Goal: Transaction & Acquisition: Purchase product/service

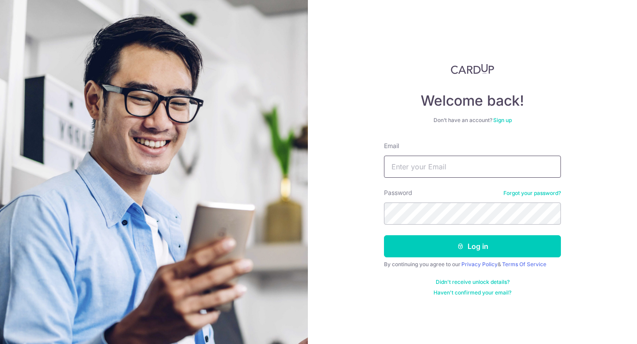
click at [424, 163] on input "Email" at bounding box center [472, 167] width 177 height 22
type input "[EMAIL_ADDRESS][DOMAIN_NAME]"
click at [384, 235] on button "Log in" at bounding box center [472, 246] width 177 height 22
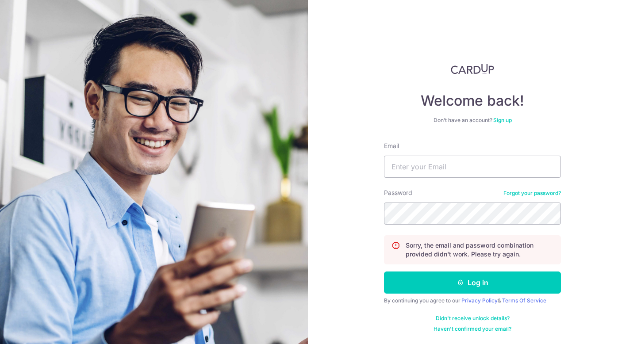
click at [530, 196] on link "Forgot your password?" at bounding box center [532, 193] width 58 height 7
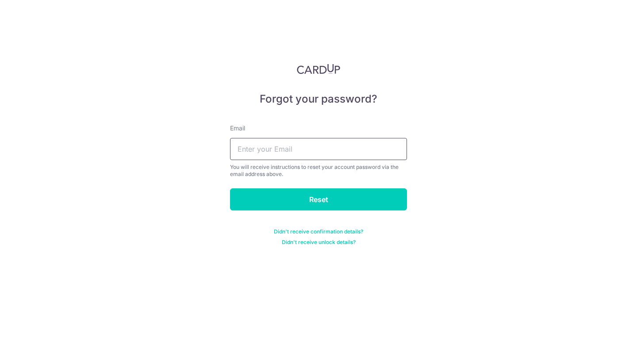
click at [317, 153] on input "text" at bounding box center [318, 149] width 177 height 22
type input "[EMAIL_ADDRESS][DOMAIN_NAME]"
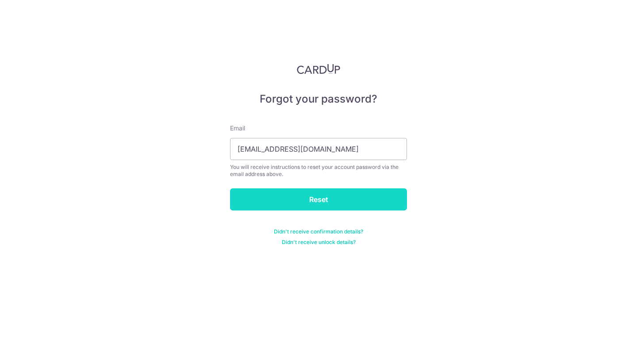
click at [319, 198] on input "Reset" at bounding box center [318, 199] width 177 height 22
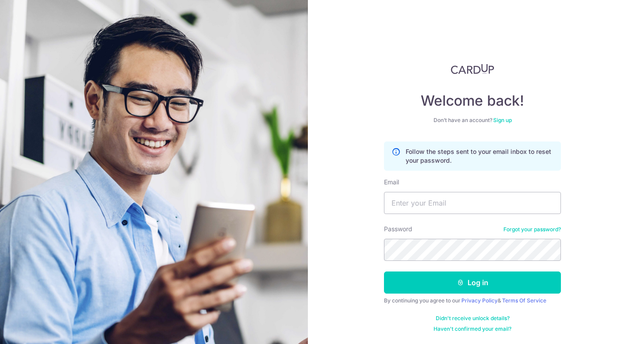
click at [508, 121] on link "Sign up" at bounding box center [502, 120] width 19 height 7
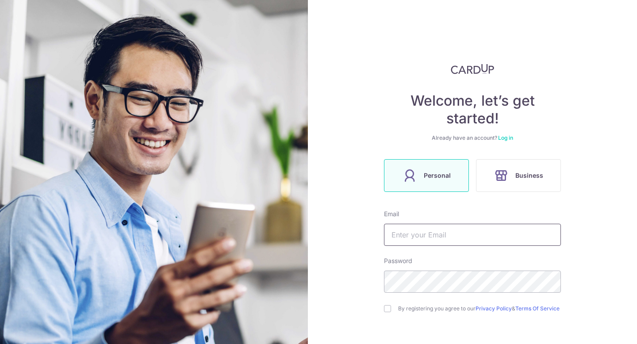
click at [440, 234] on input "text" at bounding box center [472, 235] width 177 height 22
type input "[EMAIL_ADDRESS][DOMAIN_NAME]"
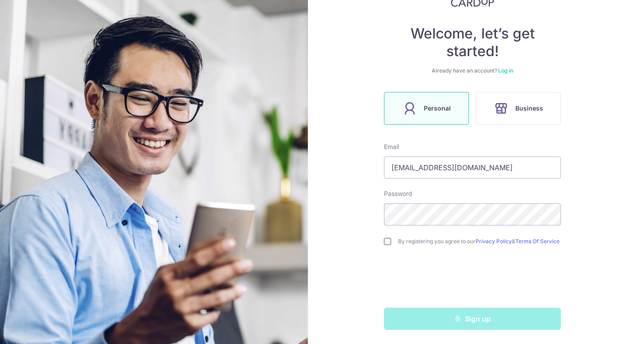
click at [387, 242] on input "checkbox" at bounding box center [387, 241] width 7 height 7
checkbox input "true"
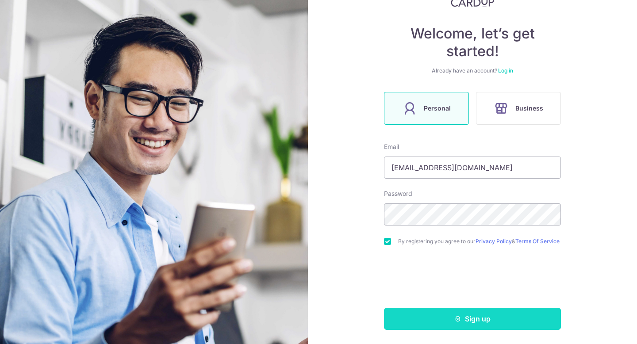
click at [455, 324] on button "Sign up" at bounding box center [472, 319] width 177 height 22
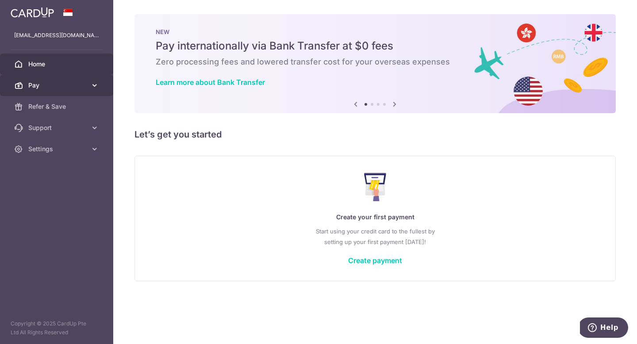
click at [92, 84] on icon at bounding box center [94, 85] width 9 height 9
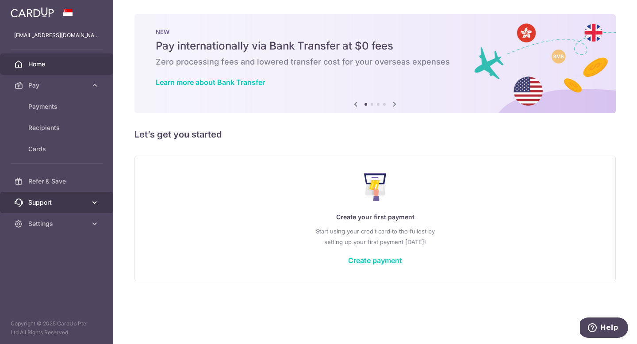
click at [99, 204] on link "Support" at bounding box center [56, 202] width 113 height 21
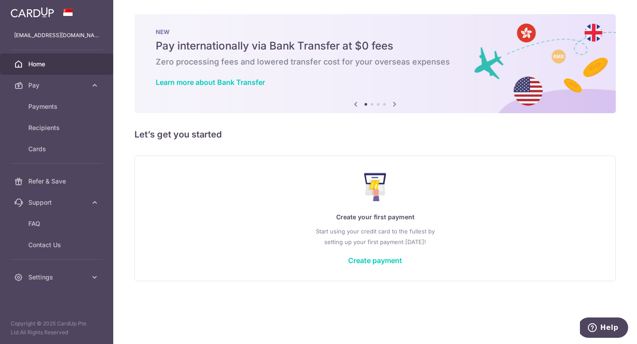
click at [375, 254] on div "Create your first payment Start using your credit card to the fullest by settin…" at bounding box center [375, 218] width 459 height 105
click at [375, 264] on link "Create payment" at bounding box center [375, 260] width 54 height 9
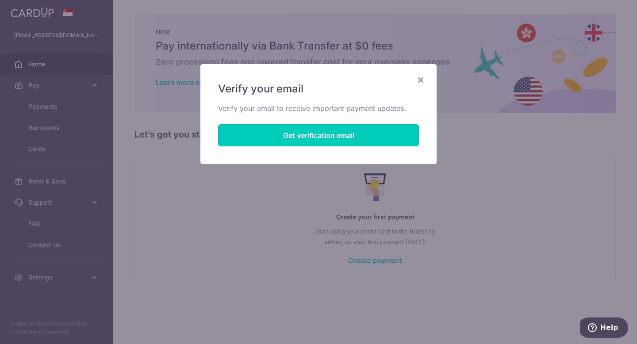
click at [335, 132] on button "Get verification email" at bounding box center [318, 135] width 201 height 22
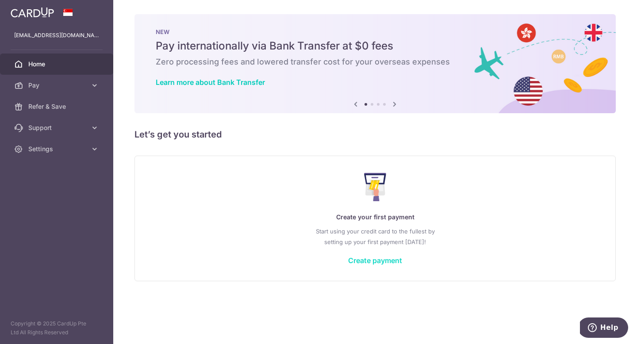
click at [363, 261] on link "Create payment" at bounding box center [375, 260] width 54 height 9
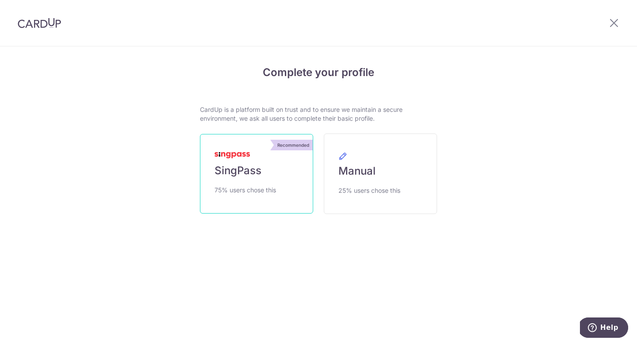
click at [254, 188] on span "75% users chose this" at bounding box center [245, 190] width 61 height 11
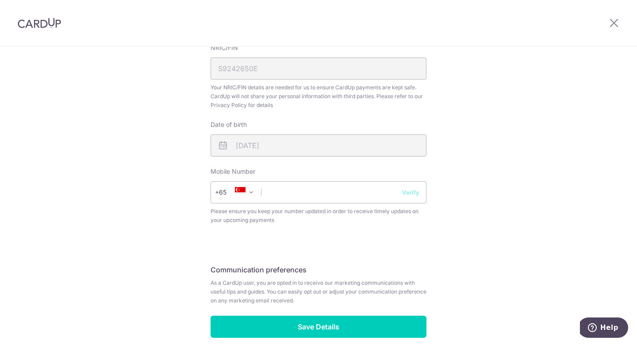
scroll to position [311, 0]
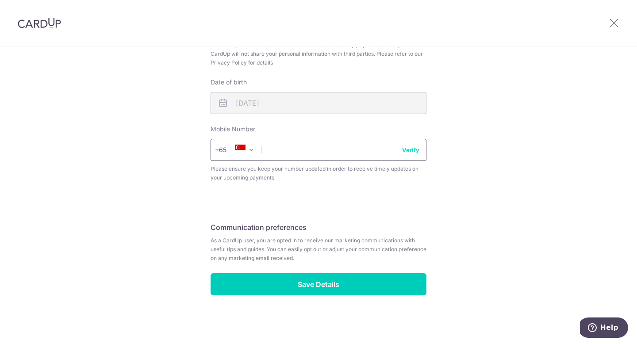
click at [362, 146] on input "text" at bounding box center [319, 150] width 216 height 22
type input "97873869"
click at [406, 153] on button "Verify" at bounding box center [410, 150] width 17 height 9
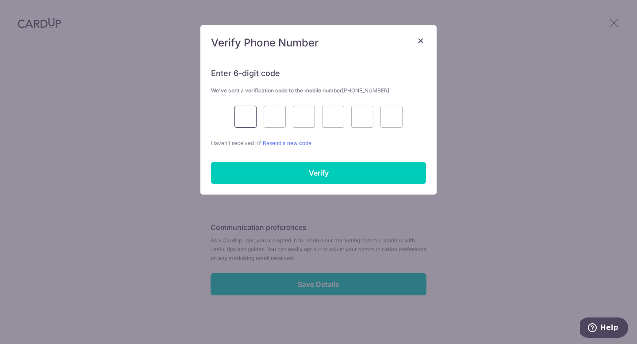
click at [254, 111] on input "text" at bounding box center [245, 117] width 22 height 22
type input "1"
type input "5"
type input "2"
type input "9"
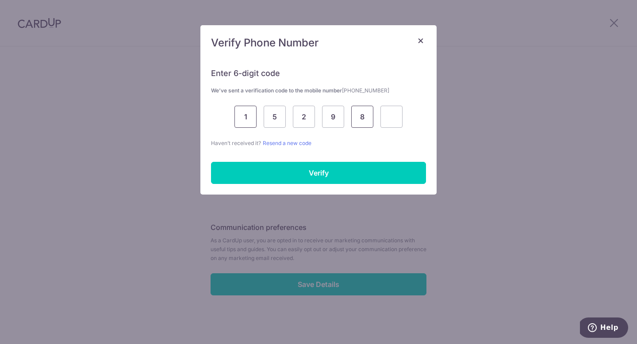
type input "8"
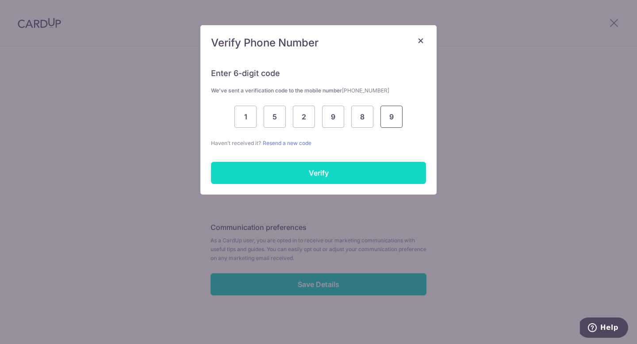
type input "9"
click at [293, 169] on input "Verify" at bounding box center [318, 173] width 215 height 22
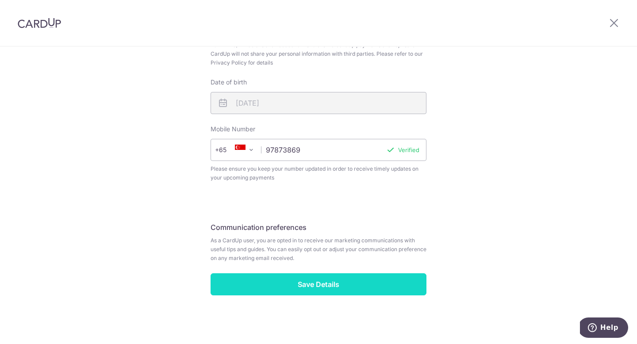
click at [317, 287] on input "Save Details" at bounding box center [319, 284] width 216 height 22
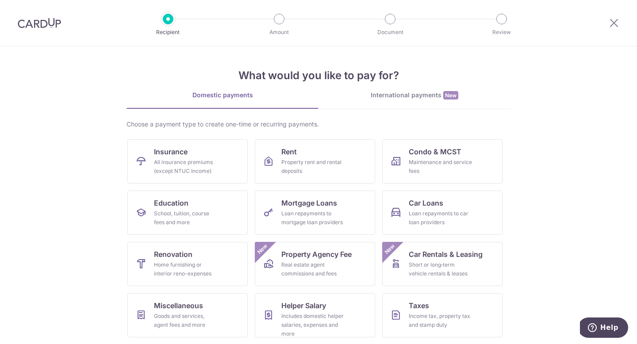
click at [405, 91] on div "International payments New" at bounding box center [414, 95] width 192 height 9
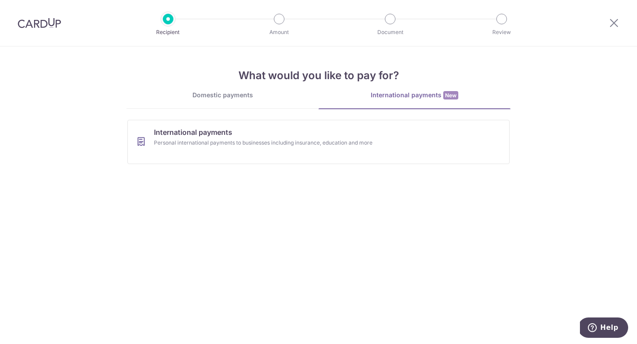
click at [225, 86] on div "What would you like to pay for? Domestic payments International payments New Ch…" at bounding box center [319, 108] width 384 height 125
click at [227, 96] on div "Domestic payments" at bounding box center [223, 95] width 192 height 9
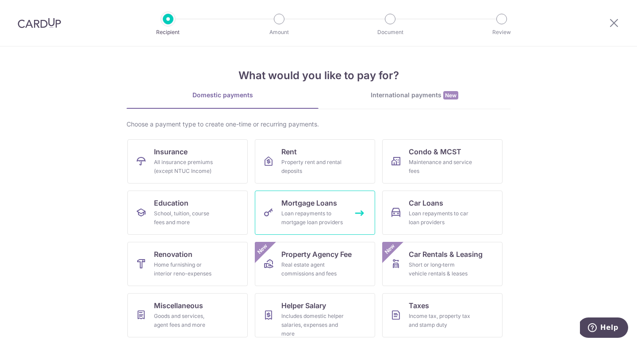
click at [292, 220] on div "Loan repayments to mortgage loan providers" at bounding box center [313, 218] width 64 height 18
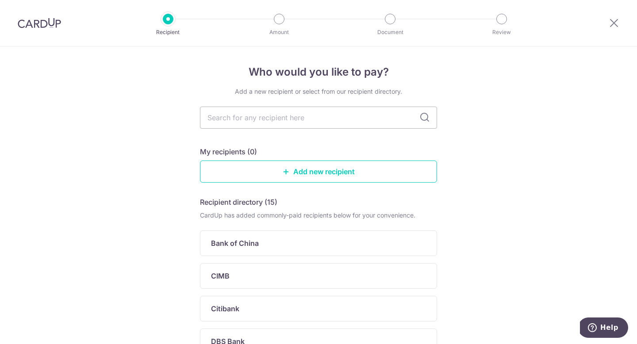
click at [419, 121] on icon at bounding box center [424, 117] width 11 height 11
click at [421, 117] on icon at bounding box center [424, 117] width 11 height 11
click at [365, 120] on input "text" at bounding box center [318, 118] width 237 height 22
type input "united"
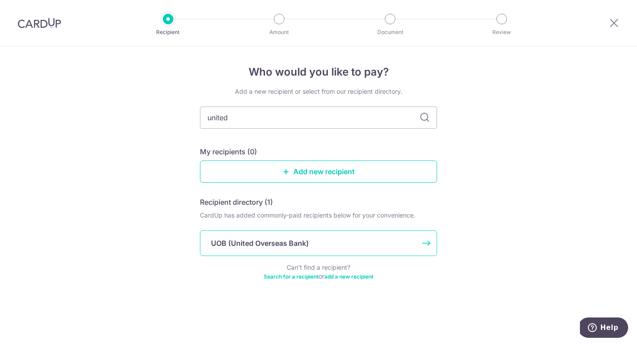
click at [254, 244] on p "UOB (United Overseas Bank)" at bounding box center [260, 243] width 98 height 11
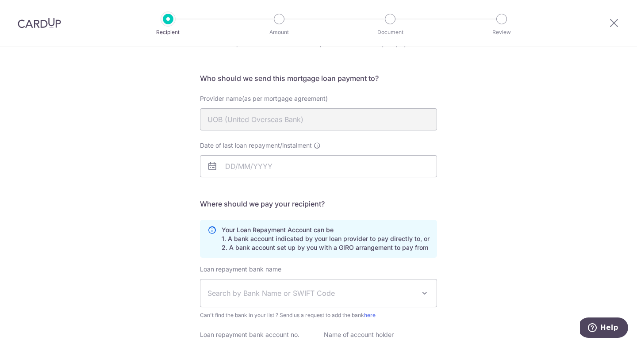
scroll to position [72, 0]
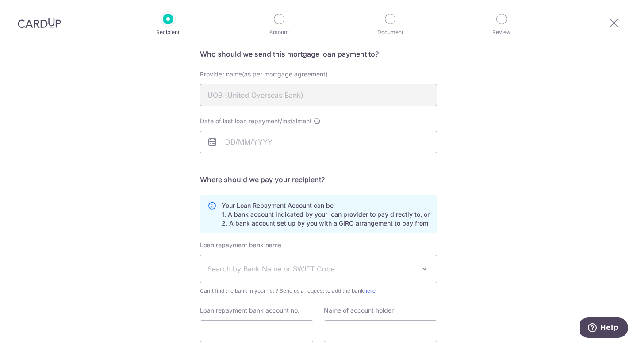
click at [368, 268] on span "Search by Bank Name or SWIFT Code" at bounding box center [311, 269] width 208 height 11
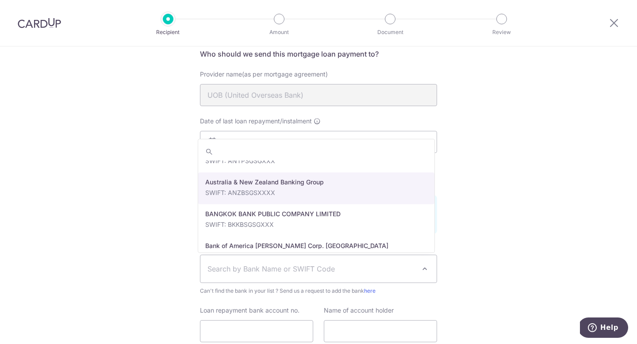
scroll to position [82, 0]
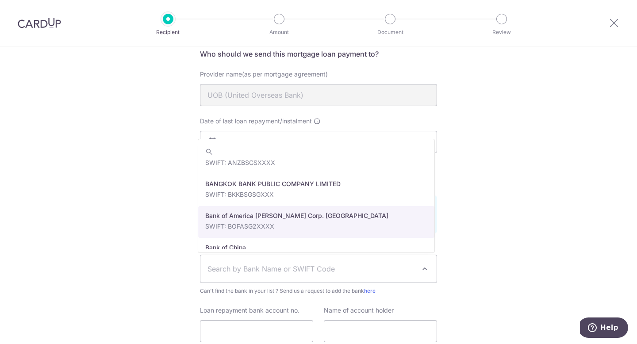
type input "i"
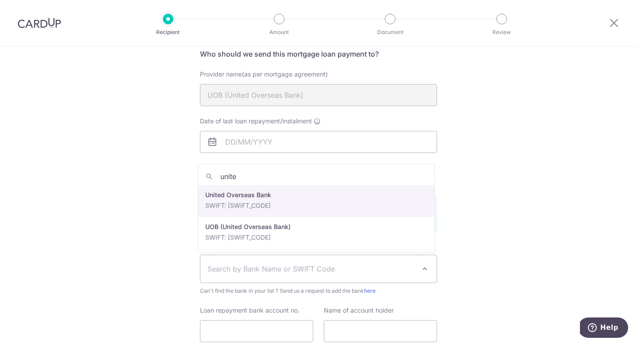
type input "unite"
select select "23668"
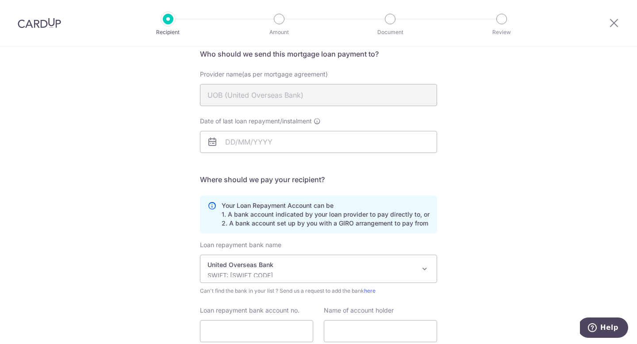
click at [506, 211] on div "Who would you like to pay? Your recipient does not need a CardUp account to rec…" at bounding box center [318, 193] width 637 height 439
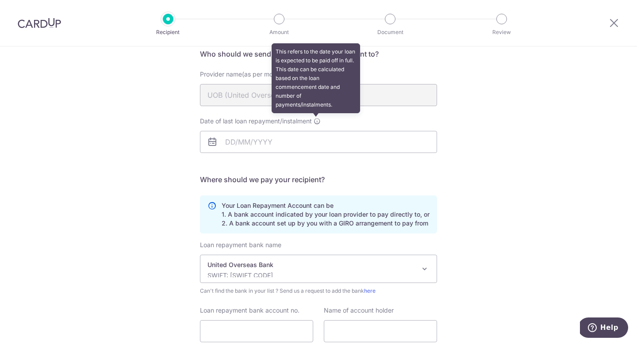
drag, startPoint x: 318, startPoint y: 122, endPoint x: 459, endPoint y: 144, distance: 142.8
click at [329, 124] on div "Date of last loan repayment/instalment This refers to the date your loan is exp…" at bounding box center [318, 135] width 237 height 36
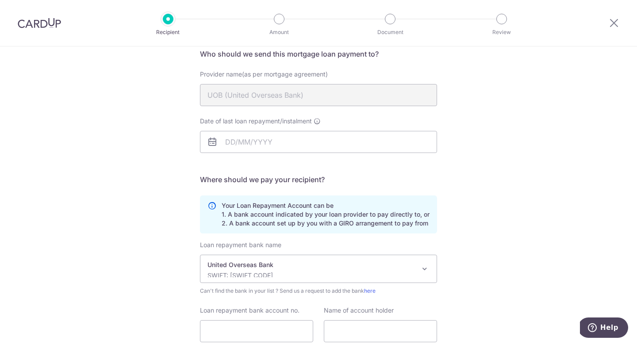
click at [524, 187] on div "Who would you like to pay? Your recipient does not need a CardUp account to rec…" at bounding box center [318, 193] width 637 height 439
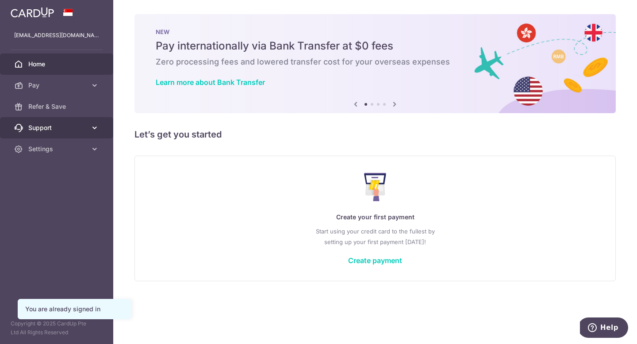
click at [98, 130] on icon at bounding box center [94, 127] width 9 height 9
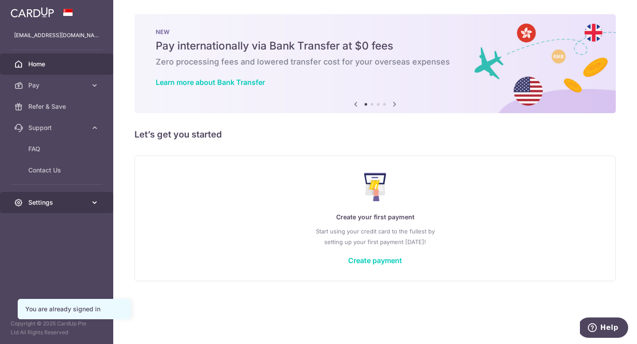
click at [95, 207] on link "Settings" at bounding box center [56, 202] width 113 height 21
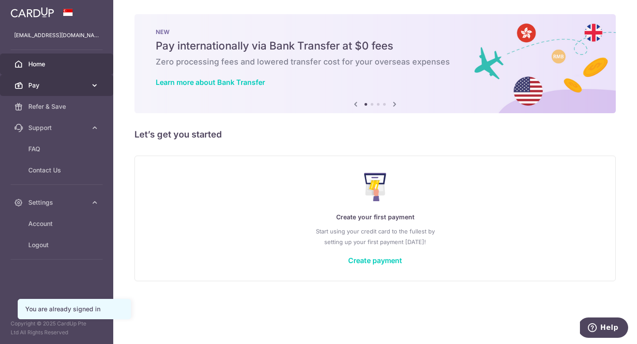
click at [99, 82] on icon at bounding box center [94, 85] width 9 height 9
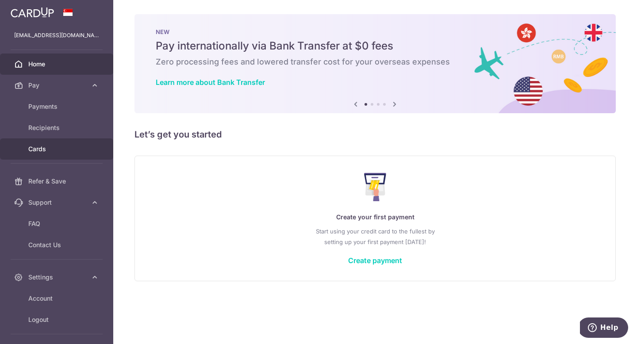
click at [42, 152] on span "Cards" at bounding box center [57, 149] width 58 height 9
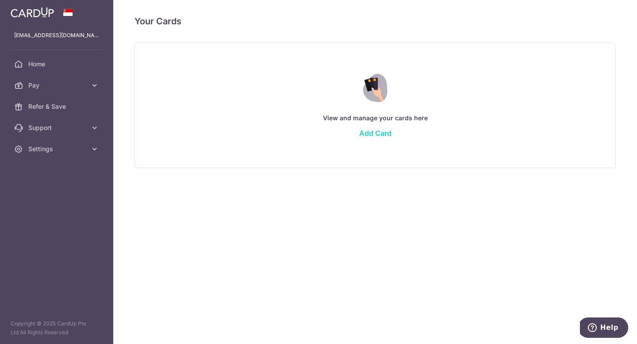
click at [377, 132] on link "Add Card" at bounding box center [375, 133] width 32 height 9
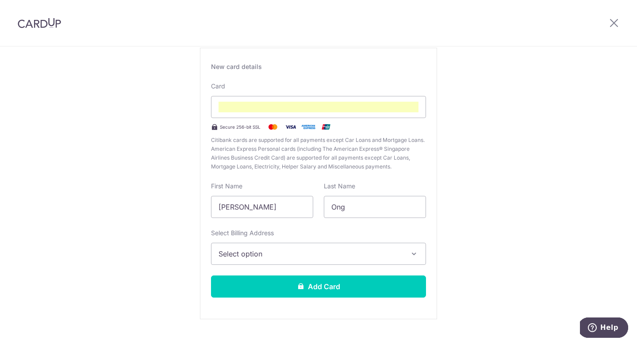
scroll to position [74, 0]
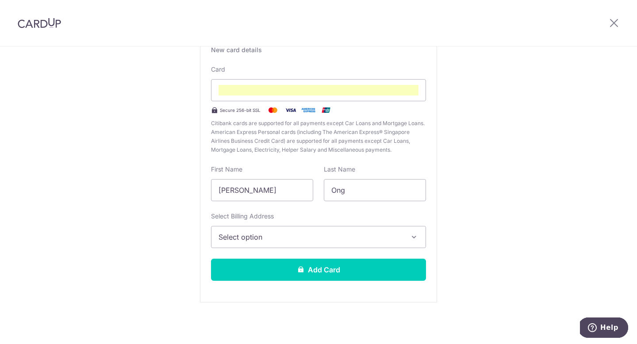
click at [359, 233] on span "Select option" at bounding box center [311, 237] width 184 height 11
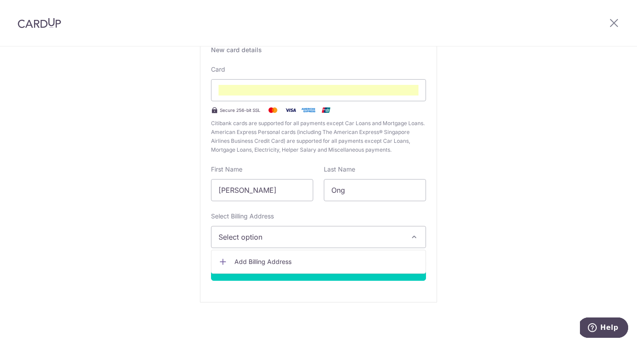
click at [345, 264] on span "Add Billing Address" at bounding box center [326, 261] width 184 height 9
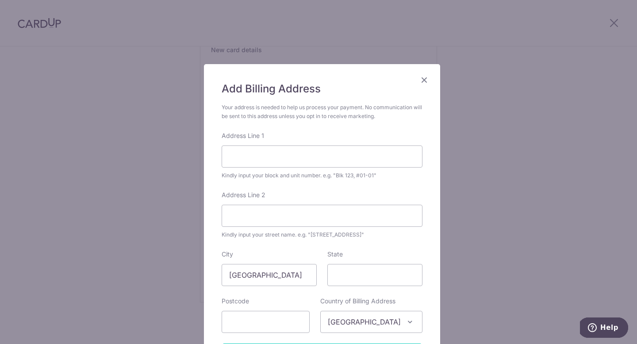
click at [299, 139] on div "Address Line 1 Kindly input your block and unit number. e.g. "Blk 123, #01-01"" at bounding box center [322, 155] width 201 height 49
click at [293, 156] on input "Address Line 1" at bounding box center [322, 157] width 201 height 22
type input "BLK 626, Choa Chu Kang St 62, #09-184"
type input "Singapore"
type input "680626"
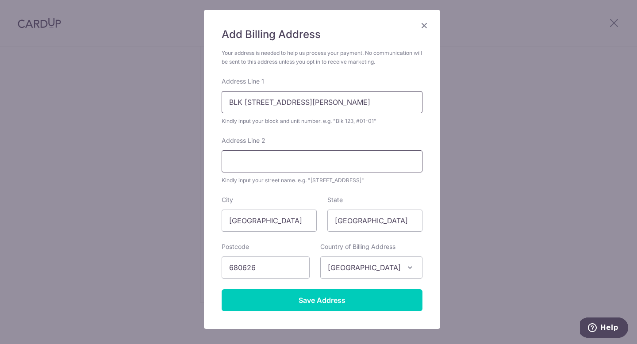
scroll to position [104, 0]
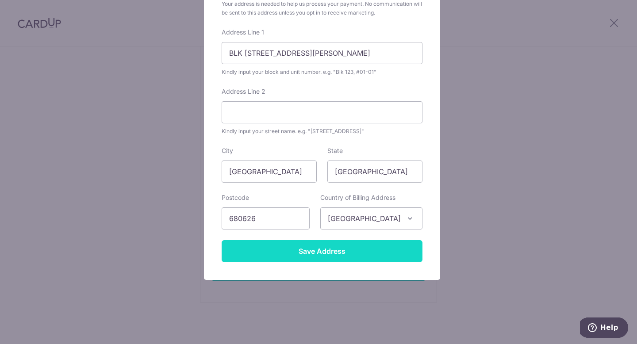
click at [357, 257] on input "Save Address" at bounding box center [322, 251] width 201 height 22
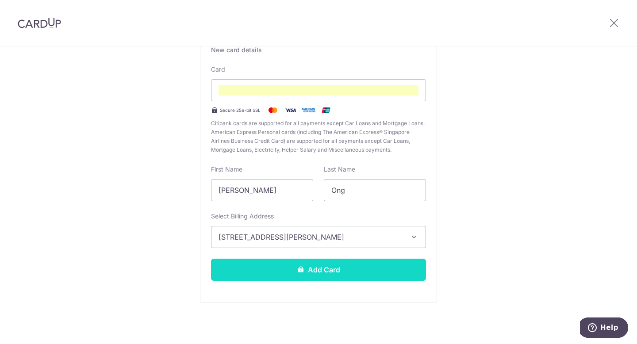
click at [334, 276] on button "Add Card" at bounding box center [318, 270] width 215 height 22
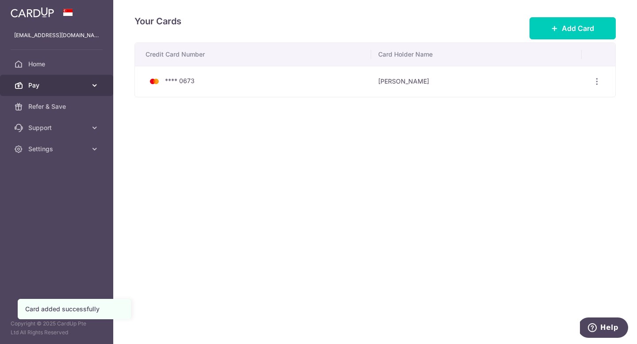
click at [52, 81] on span "Pay" at bounding box center [57, 85] width 58 height 9
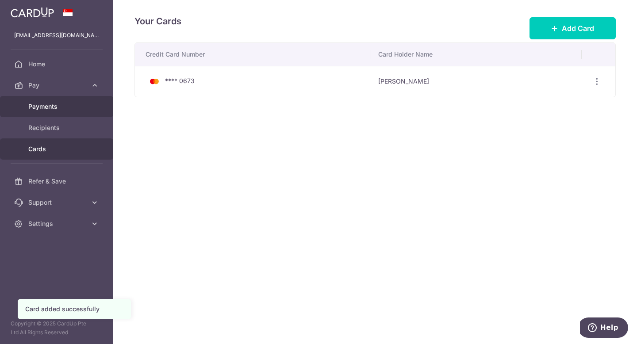
click at [65, 111] on span "Payments" at bounding box center [57, 106] width 58 height 9
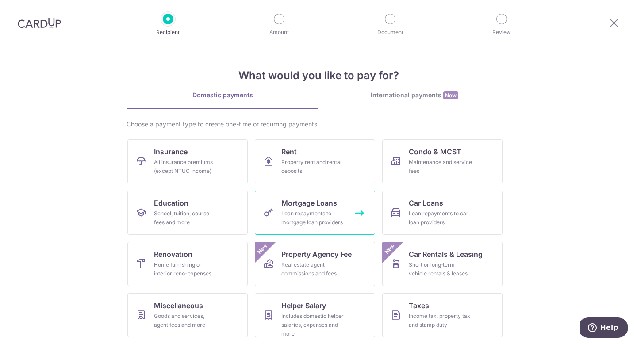
click at [311, 208] on link "Mortgage Loans Loan repayments to mortgage loan providers" at bounding box center [315, 213] width 120 height 44
